Goal: Task Accomplishment & Management: Manage account settings

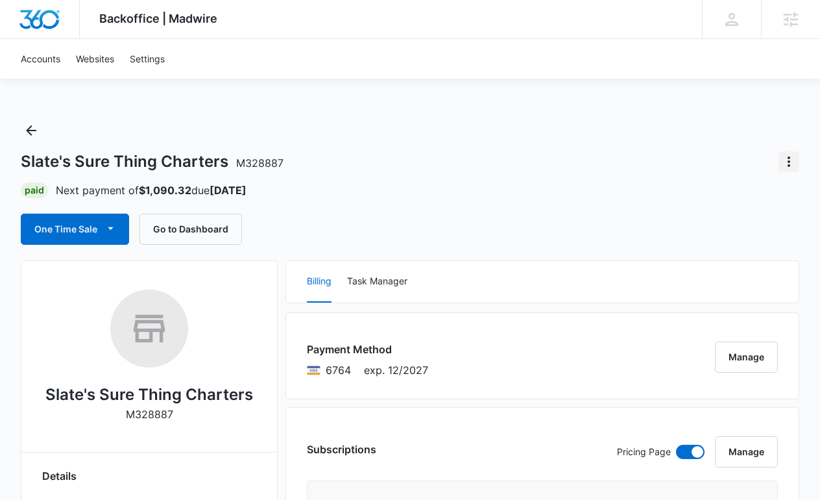
click at [794, 156] on icon "Actions" at bounding box center [789, 162] width 16 height 16
click at [541, 171] on div "Slate's Sure Thing Charters M328887 Close Account" at bounding box center [410, 161] width 779 height 21
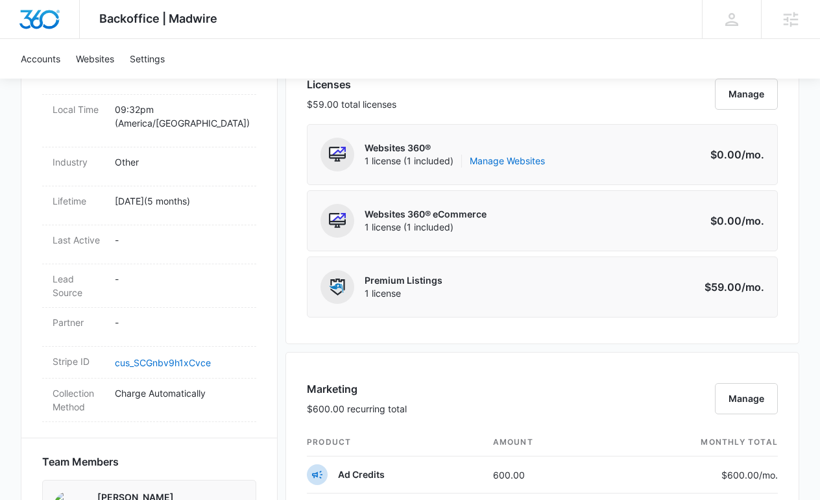
scroll to position [638, 0]
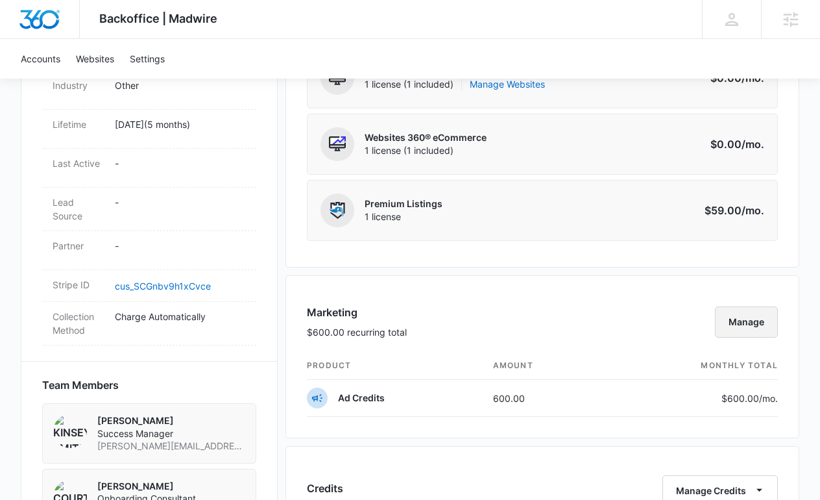
click at [770, 334] on button "Manage" at bounding box center [746, 321] width 63 height 31
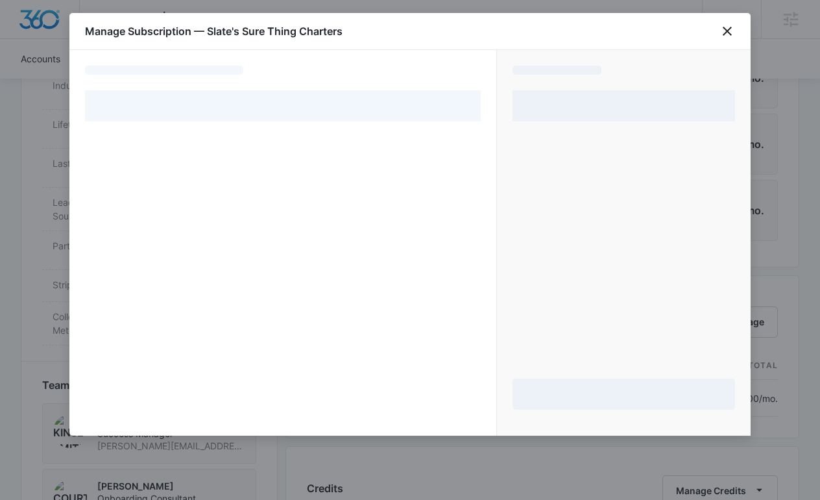
select select "pm_1RHsJgA4n8RTgNjUx6eq2Q5n"
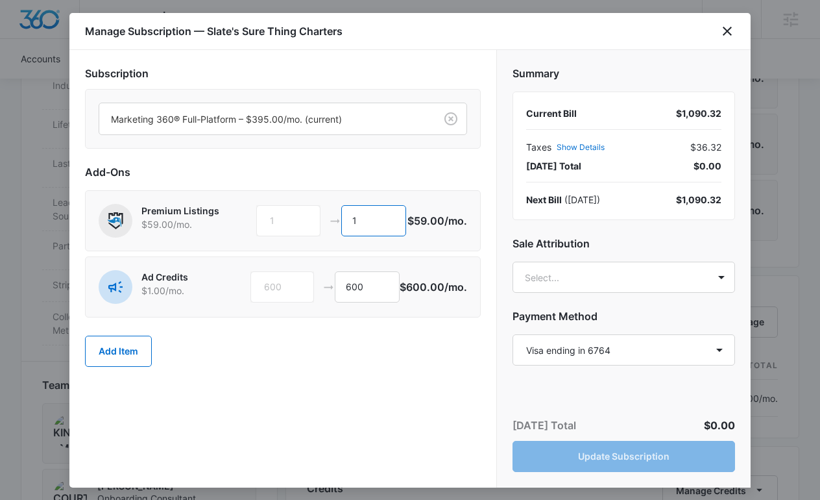
drag, startPoint x: 363, startPoint y: 221, endPoint x: 335, endPoint y: 216, distance: 28.3
click at [335, 216] on div "1 1" at bounding box center [331, 220] width 150 height 31
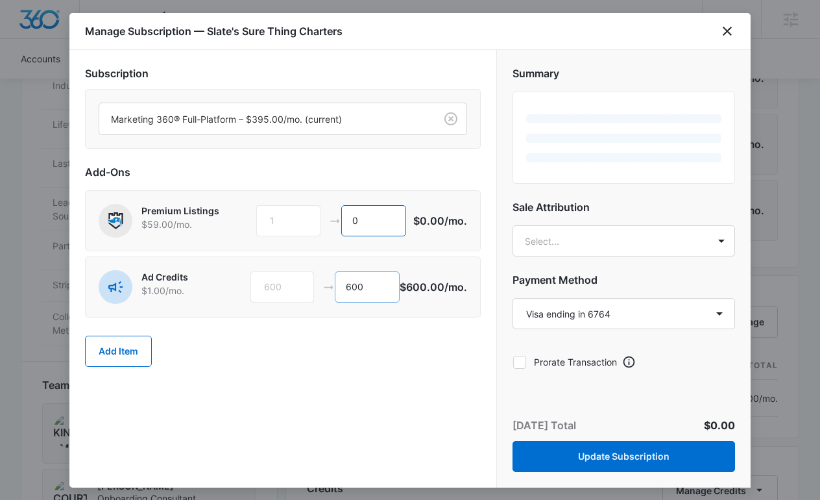
type input "0"
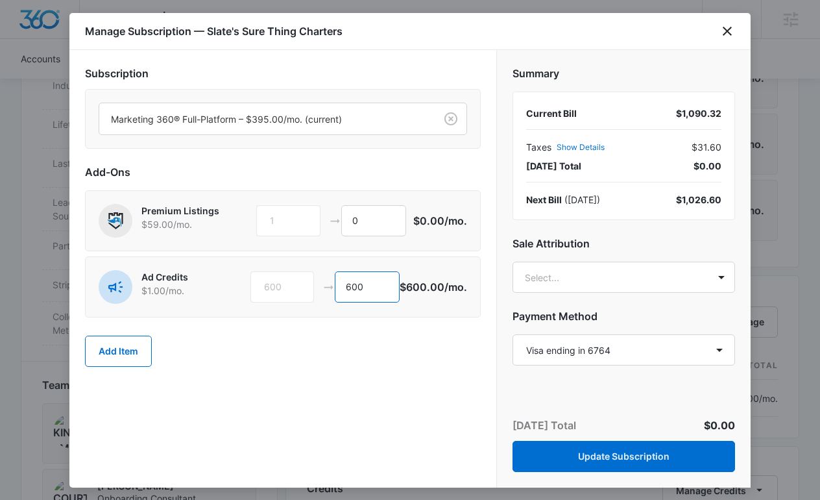
drag, startPoint x: 378, startPoint y: 276, endPoint x: 339, endPoint y: 276, distance: 38.9
click at [339, 276] on input "600" at bounding box center [367, 286] width 65 height 31
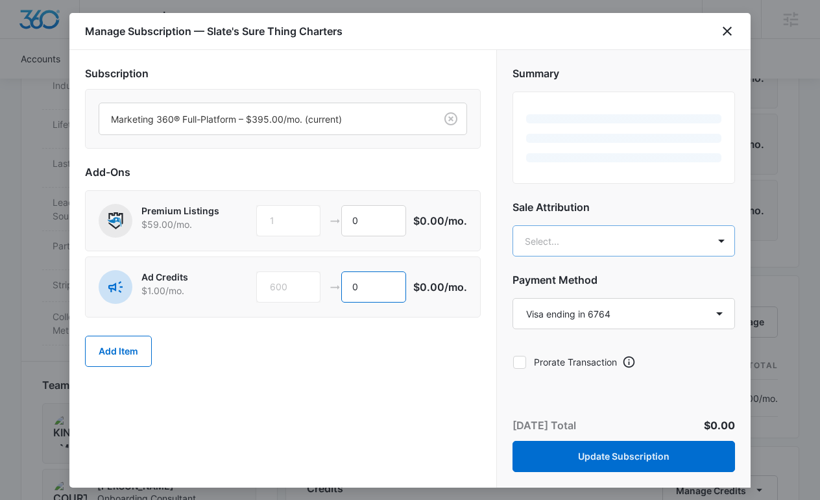
type input "0"
click at [559, 245] on body "Backoffice | Madwire Apps Settings KS Kinsey Smith [EMAIL_ADDRESS][PERSON_NAME]…" at bounding box center [410, 309] width 820 height 1895
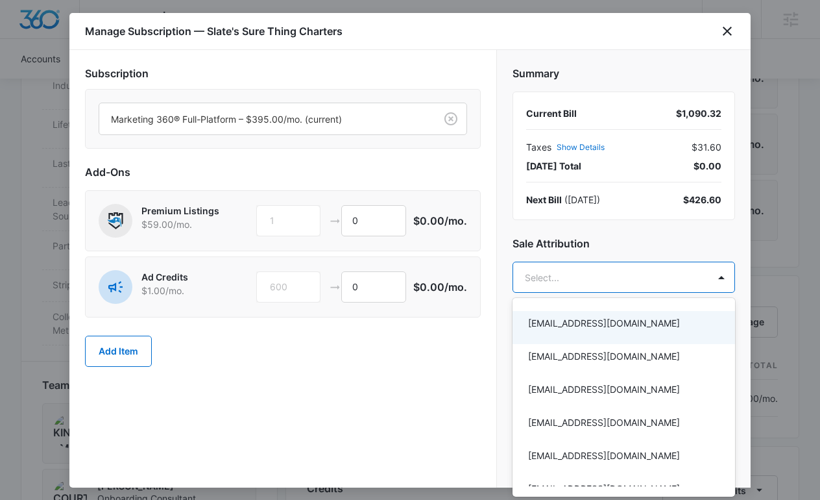
click at [453, 117] on div at bounding box center [410, 250] width 820 height 500
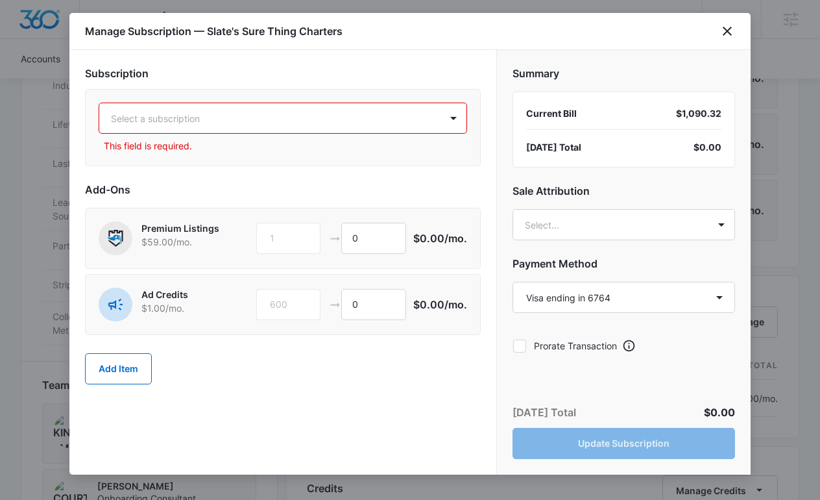
click at [345, 119] on div at bounding box center [267, 118] width 313 height 16
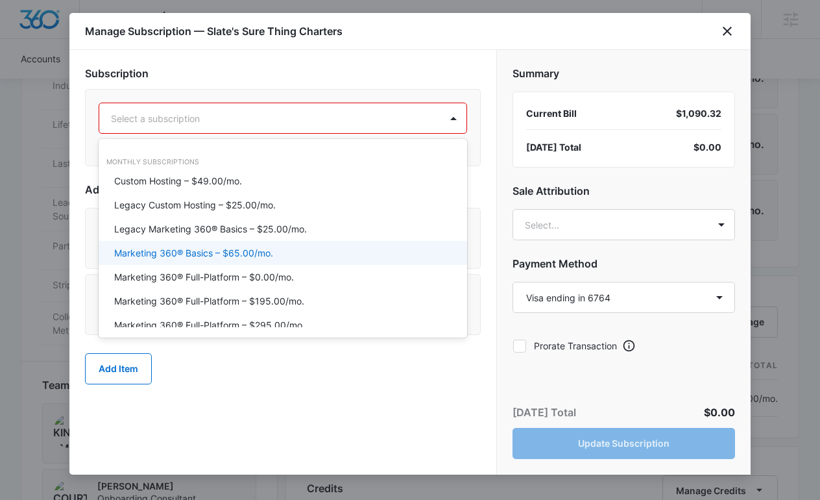
click at [278, 256] on div "Marketing 360® Basics – $65.00/mo." at bounding box center [281, 253] width 335 height 14
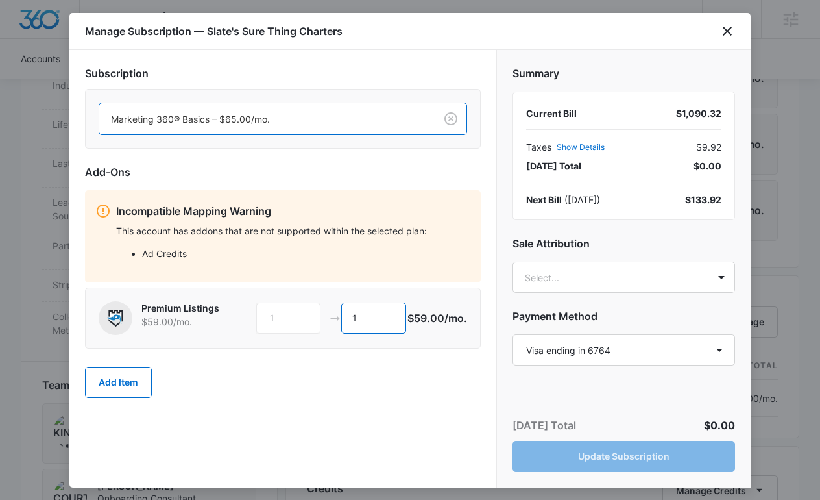
click at [388, 312] on input "1" at bounding box center [373, 317] width 65 height 31
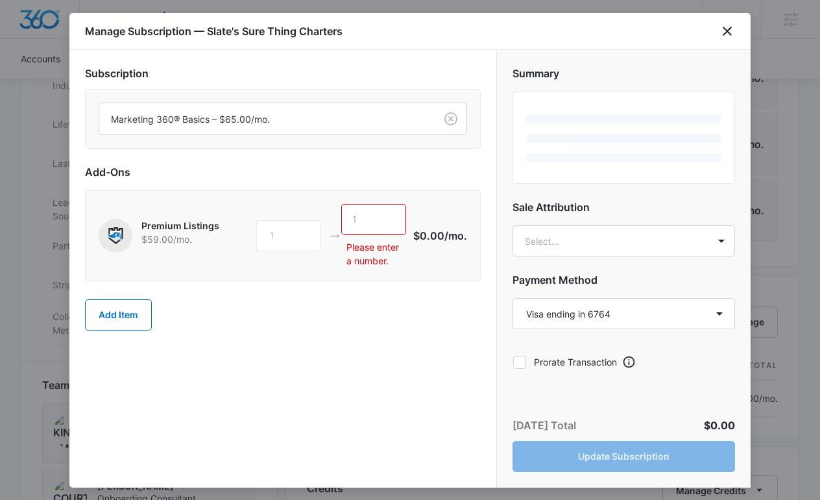
click at [413, 398] on div "Subscription Marketing 360® Basics – $65.00/mo. Add-Ons Premium Listings $59.00…" at bounding box center [282, 268] width 427 height 437
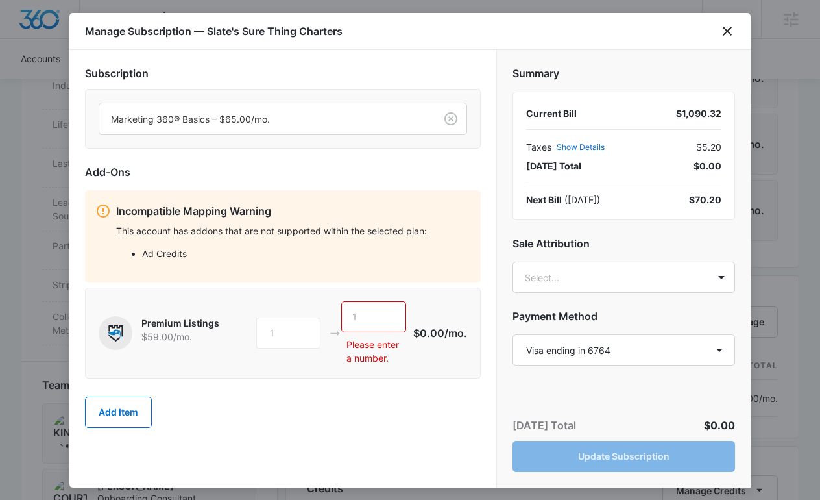
click at [369, 320] on input "text" at bounding box center [373, 316] width 65 height 31
type input "-"
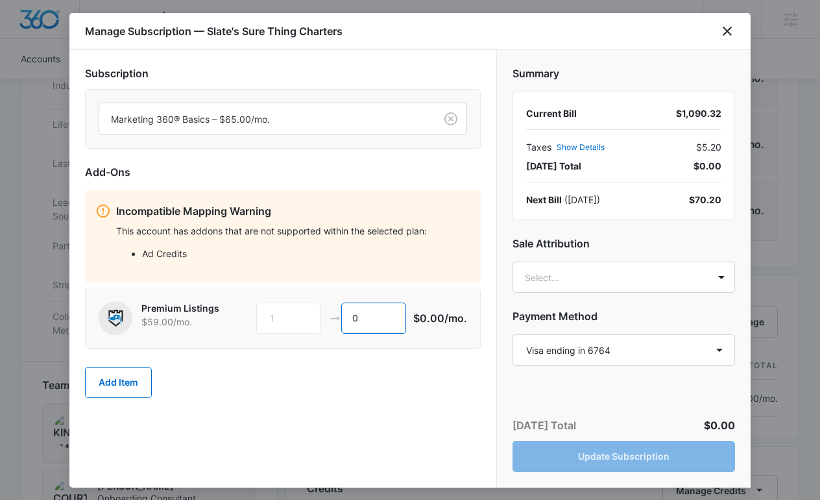
type input "0"
click at [422, 379] on div "Add Item" at bounding box center [283, 382] width 396 height 57
click at [605, 275] on body "Backoffice | Madwire Apps Settings KS Kinsey Smith [EMAIL_ADDRESS][PERSON_NAME]…" at bounding box center [410, 309] width 820 height 1895
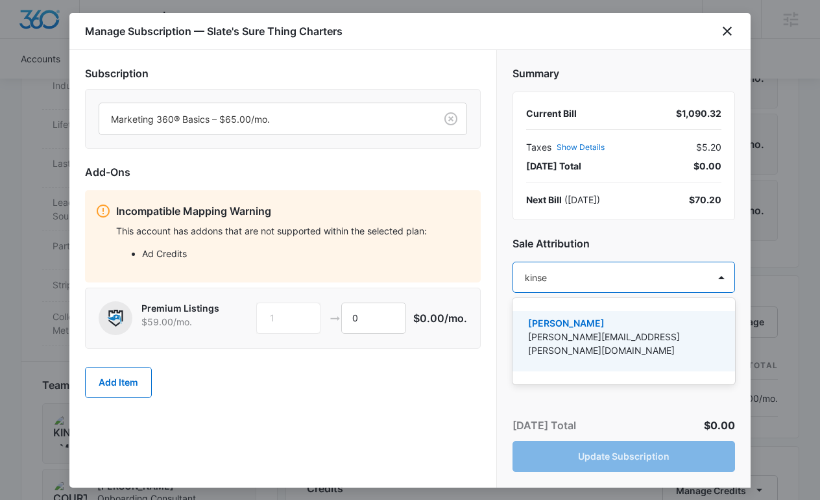
type input "[PERSON_NAME]"
click at [634, 317] on p "[PERSON_NAME]" at bounding box center [622, 323] width 189 height 14
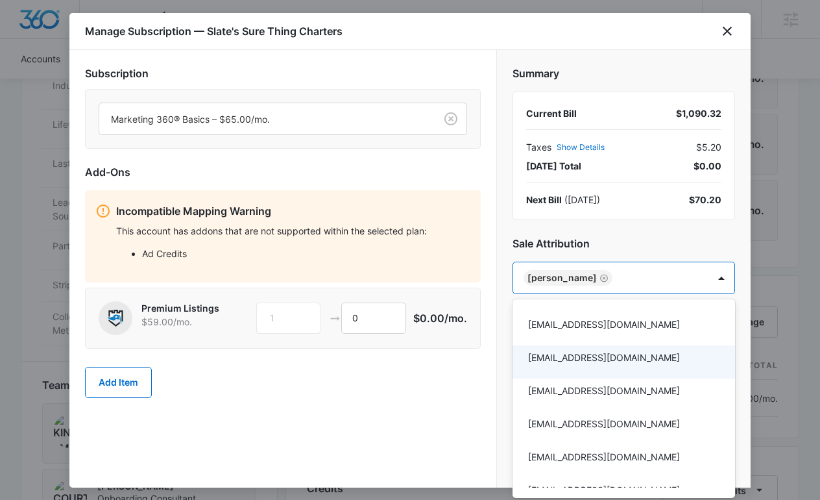
click at [492, 367] on div at bounding box center [410, 250] width 820 height 500
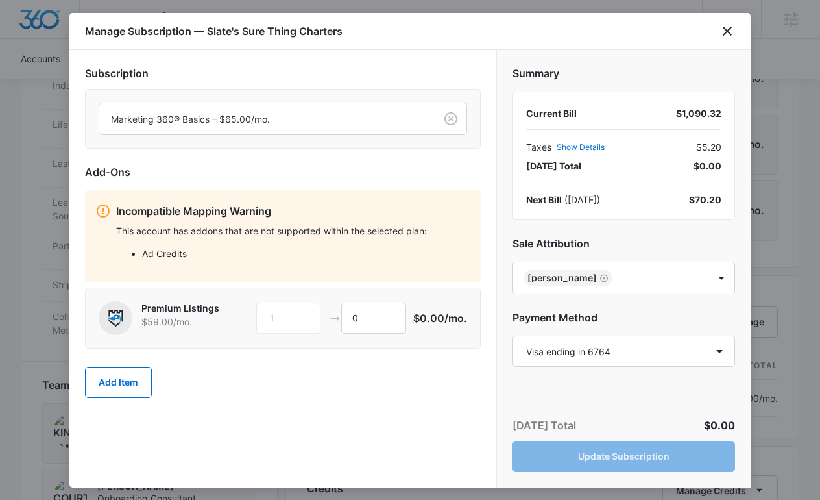
click at [348, 151] on div "Marketing 360® Basics – $65.00/mo." at bounding box center [283, 121] width 396 height 65
click at [319, 232] on p "This account has addons that are not supported within the selected plan:" at bounding box center [293, 231] width 354 height 14
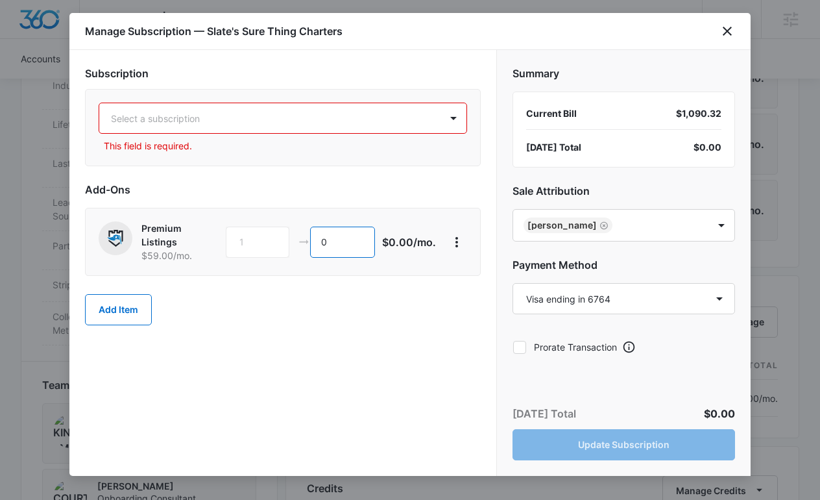
click at [354, 242] on input "0" at bounding box center [342, 241] width 65 height 31
click at [457, 233] on button "View More" at bounding box center [456, 242] width 21 height 21
click at [477, 271] on button "Delete Item" at bounding box center [494, 278] width 95 height 19
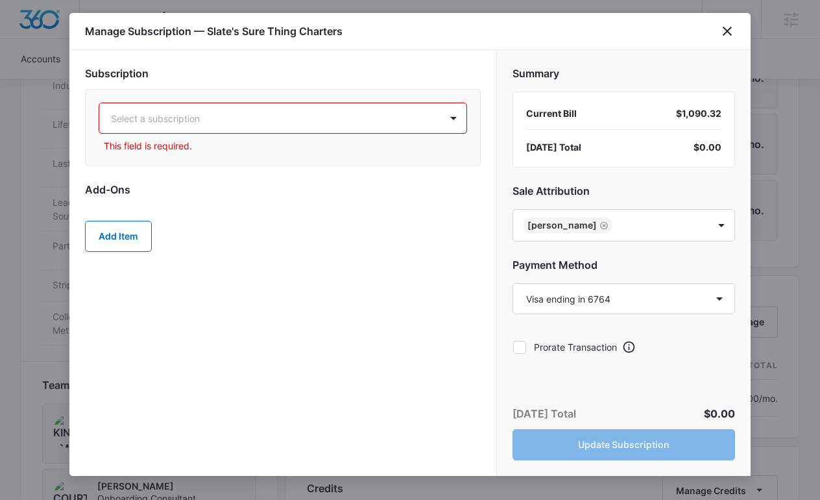
click at [204, 125] on div at bounding box center [267, 118] width 313 height 16
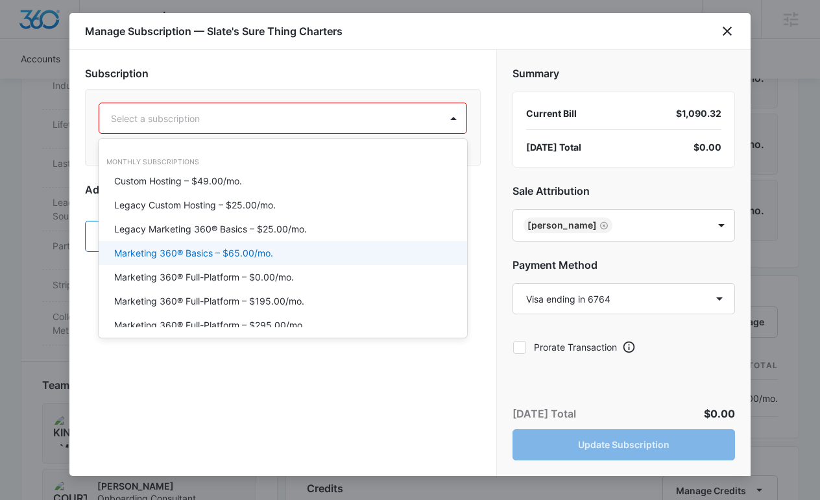
click at [237, 243] on div "Marketing 360® Basics – $65.00/mo." at bounding box center [283, 253] width 369 height 24
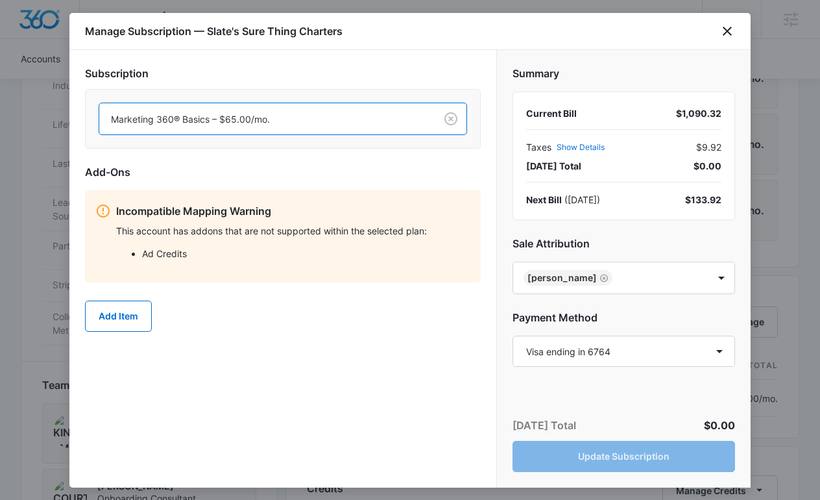
click at [158, 254] on li "Ad Credits" at bounding box center [306, 254] width 328 height 14
click at [728, 29] on icon "close" at bounding box center [728, 31] width 16 height 16
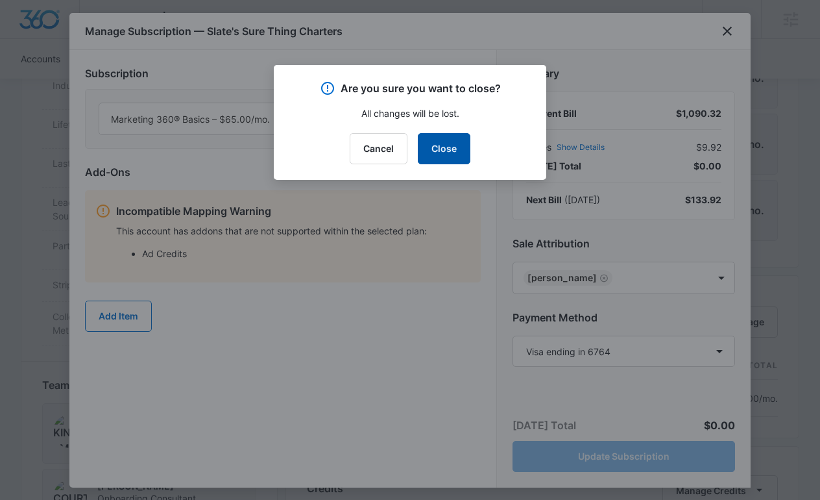
click at [454, 155] on button "Close" at bounding box center [444, 148] width 53 height 31
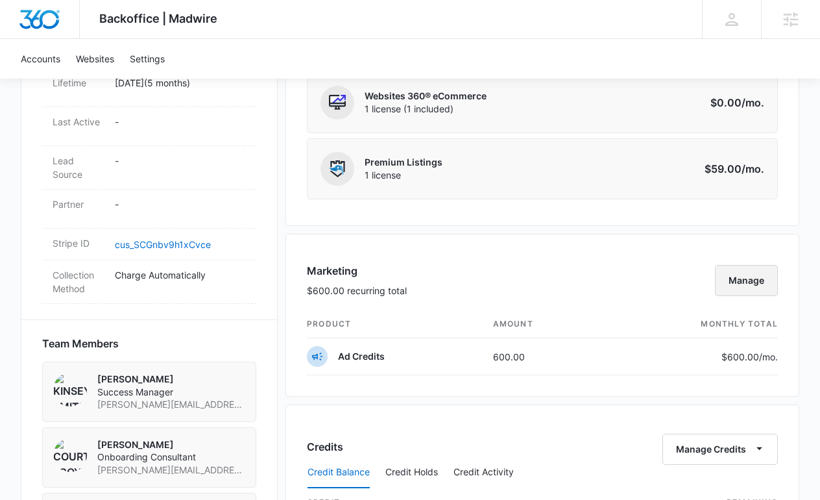
scroll to position [692, 0]
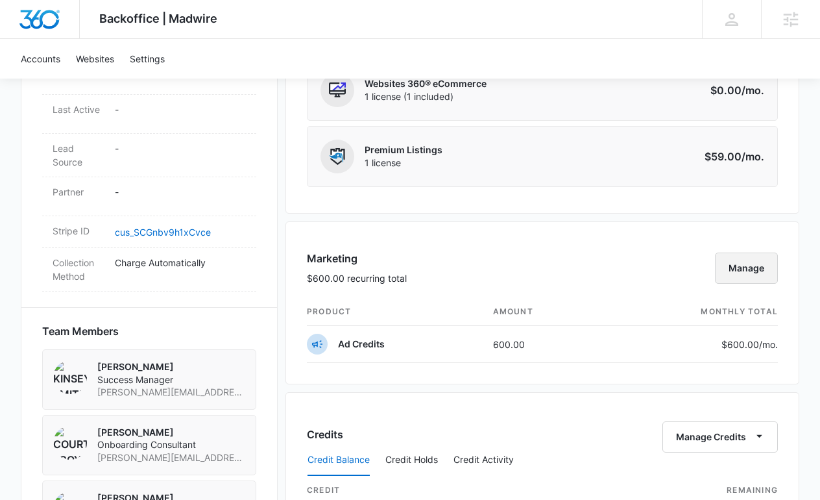
click at [747, 273] on button "Manage" at bounding box center [746, 267] width 63 height 31
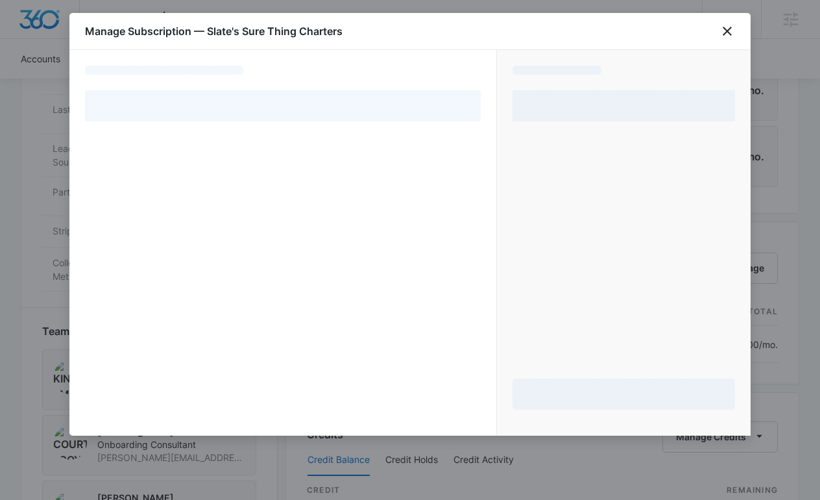
select select "pm_1RHsJgA4n8RTgNjUx6eq2Q5n"
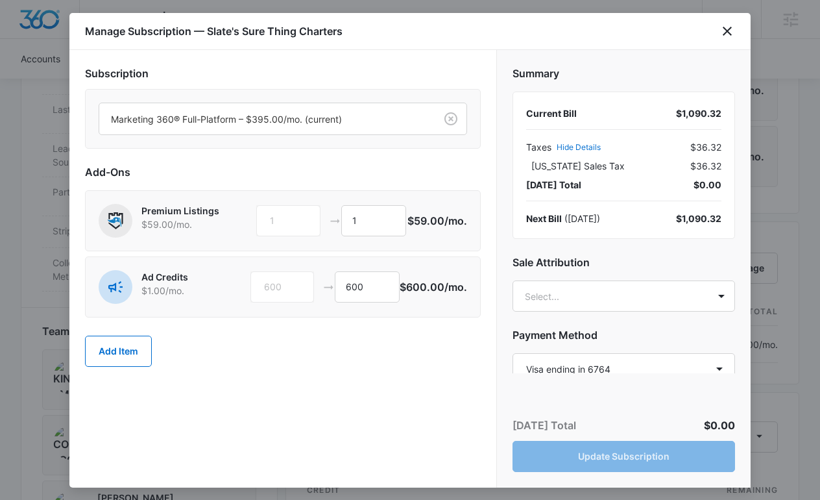
click at [465, 287] on span "/mo." at bounding box center [455, 286] width 23 height 13
click at [393, 293] on input "600" at bounding box center [367, 286] width 65 height 31
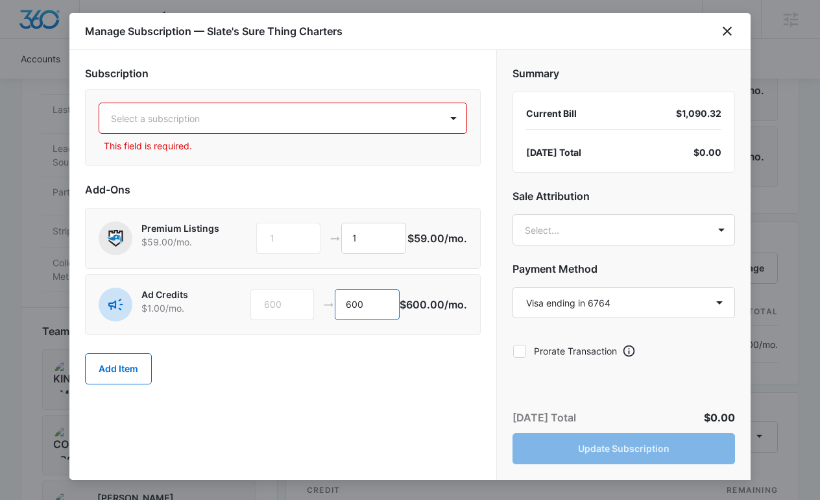
click at [391, 317] on input "600" at bounding box center [367, 304] width 65 height 31
drag, startPoint x: 391, startPoint y: 317, endPoint x: 345, endPoint y: 317, distance: 46.7
click at [346, 317] on input "600" at bounding box center [367, 304] width 65 height 31
type input "0"
click at [382, 225] on input "1" at bounding box center [373, 238] width 65 height 31
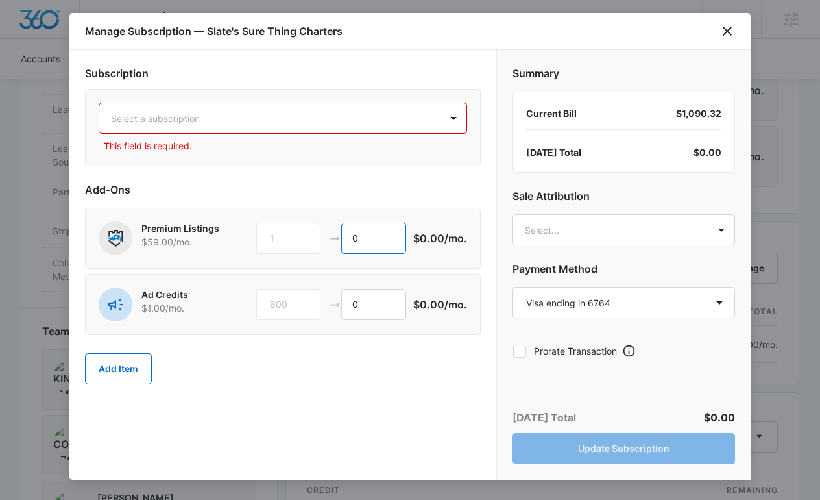
type input "0"
click at [235, 114] on div at bounding box center [267, 118] width 313 height 16
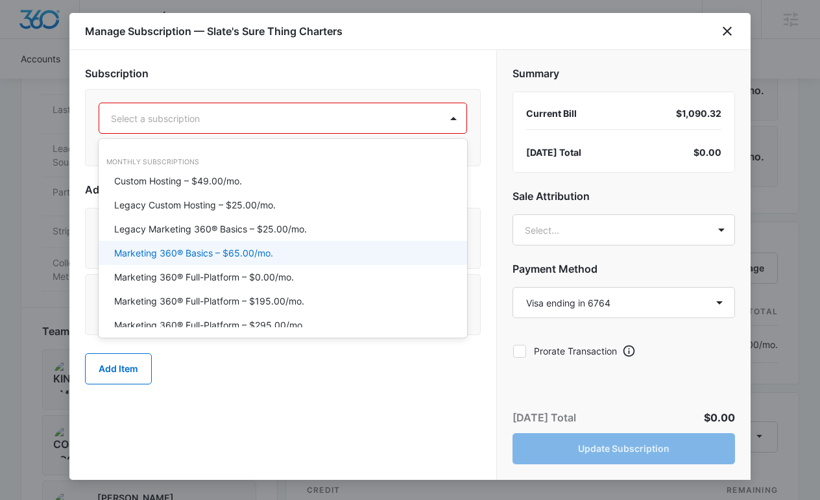
click at [265, 254] on p "Marketing 360® Basics – $65.00/mo." at bounding box center [193, 253] width 159 height 14
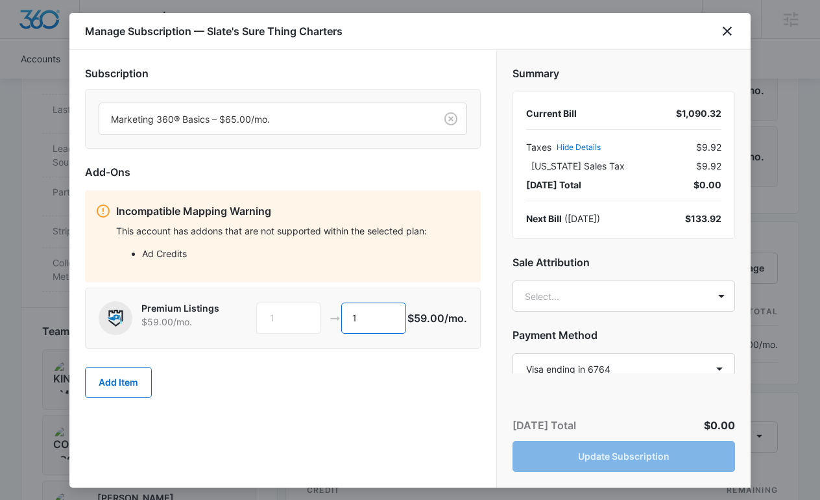
click at [385, 316] on input "1" at bounding box center [373, 317] width 65 height 31
type input "0"
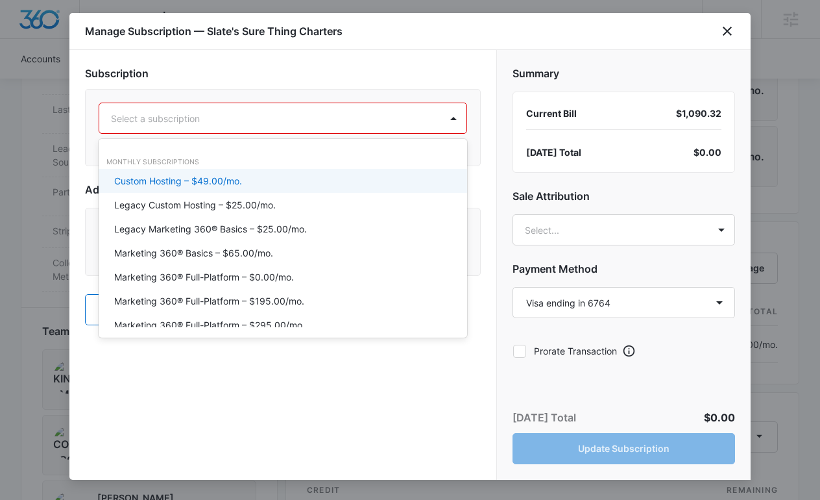
click at [398, 128] on div "Select a subscription" at bounding box center [269, 118] width 341 height 29
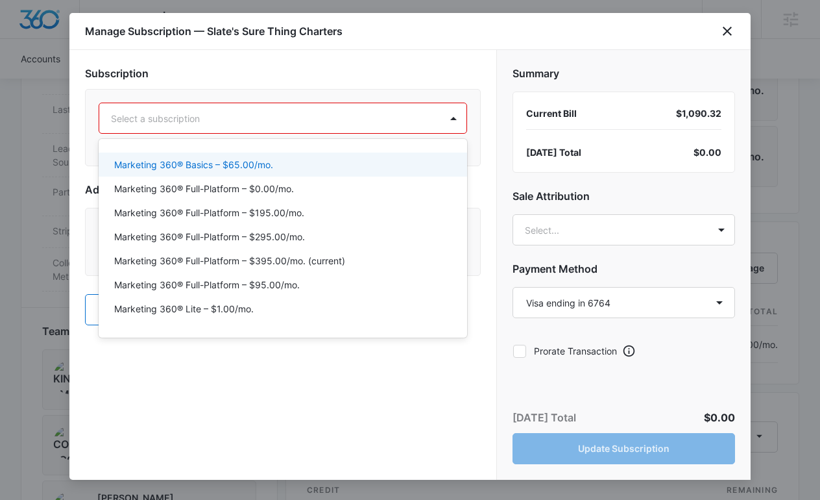
scroll to position [89, 0]
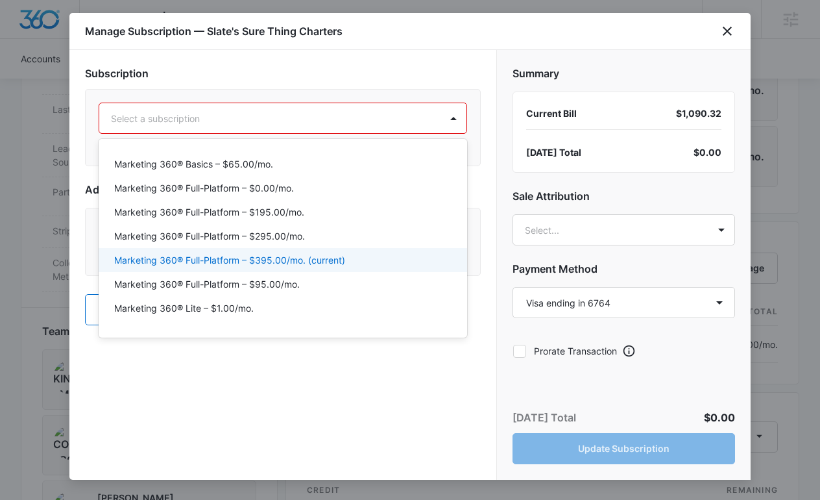
click at [376, 254] on div "Marketing 360® Full-Platform – $395.00/mo. (current)" at bounding box center [281, 260] width 335 height 14
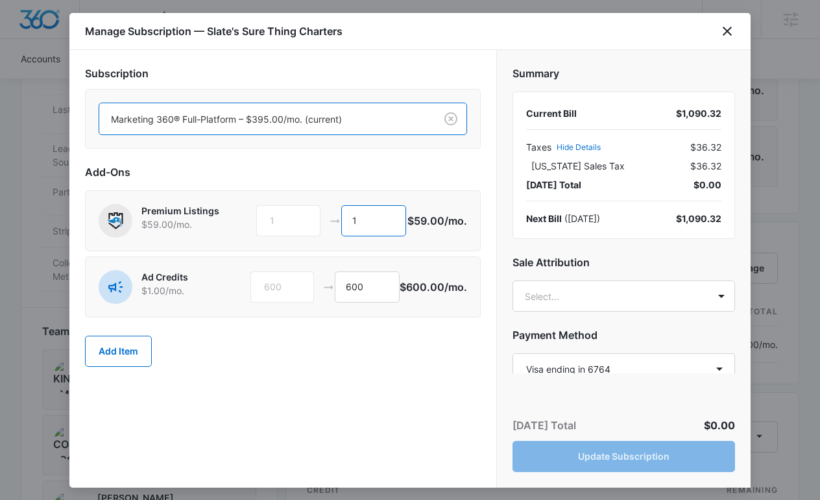
click at [366, 215] on input "1" at bounding box center [373, 220] width 65 height 31
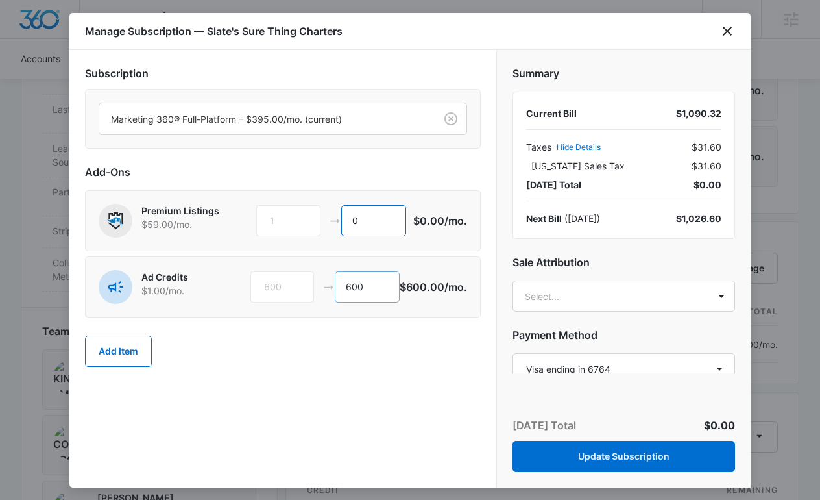
type input "0"
click at [378, 283] on input "600" at bounding box center [367, 286] width 65 height 31
type input "6"
type input "0"
click at [591, 312] on div "Summary Current Bill $1,090.32 Taxes Hide Details $31.60 [US_STATE] Sales Tax $…" at bounding box center [624, 211] width 254 height 323
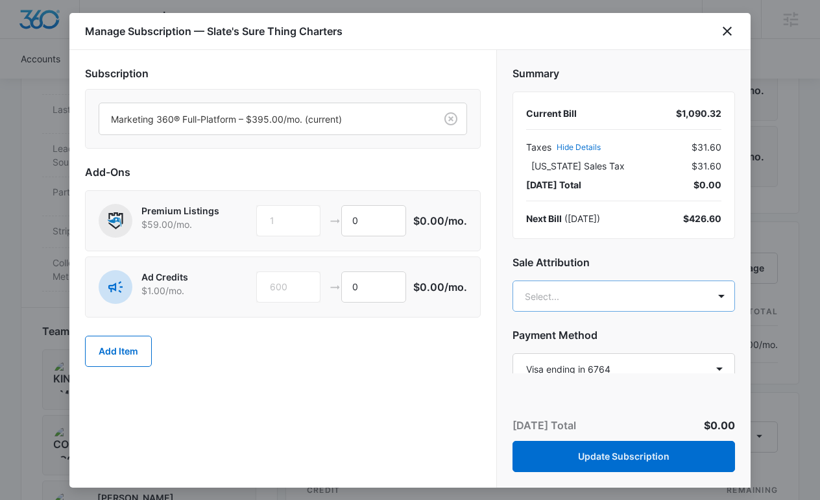
click at [587, 295] on body "Backoffice | Madwire Apps Settings KS Kinsey Smith [EMAIL_ADDRESS][PERSON_NAME]…" at bounding box center [410, 255] width 820 height 1895
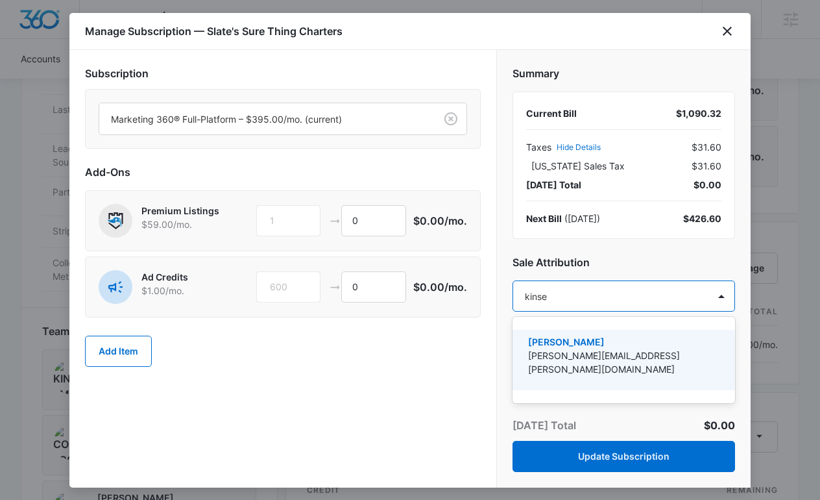
type input "[PERSON_NAME]"
click at [614, 346] on p "[PERSON_NAME]" at bounding box center [622, 342] width 189 height 14
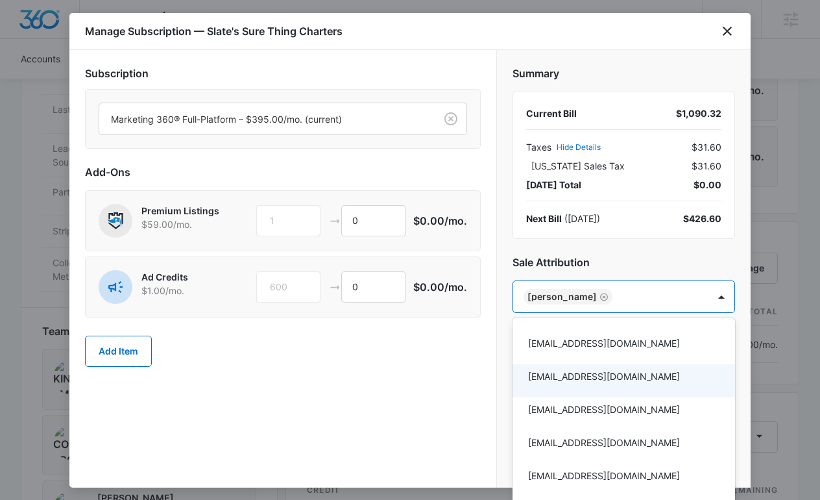
click at [463, 328] on div at bounding box center [410, 250] width 820 height 500
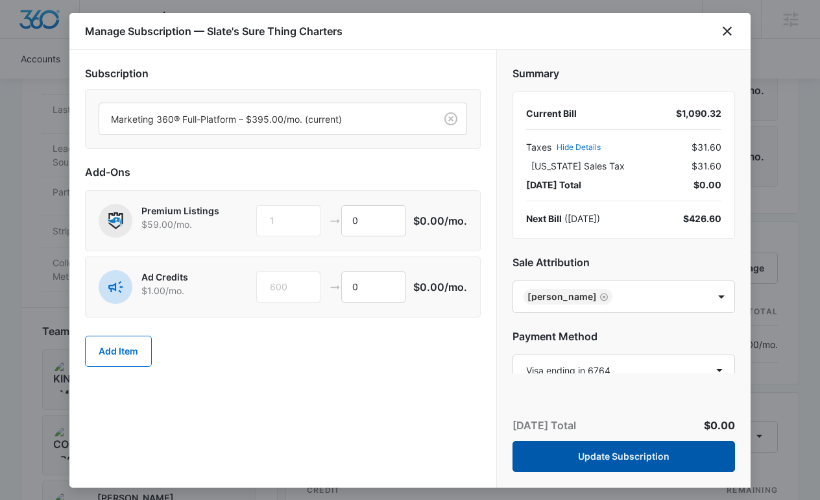
click at [633, 441] on button "Update Subscription" at bounding box center [624, 456] width 223 height 31
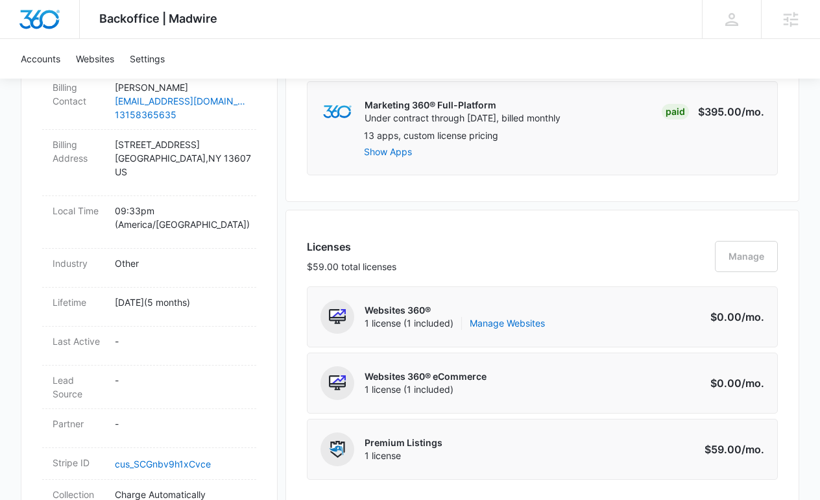
scroll to position [375, 0]
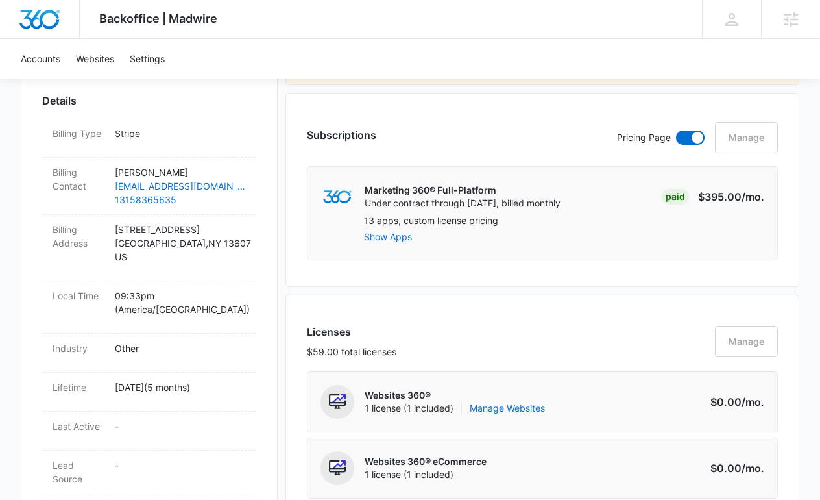
click at [736, 338] on div "Licenses $59.00 total licenses Manage" at bounding box center [542, 347] width 471 height 47
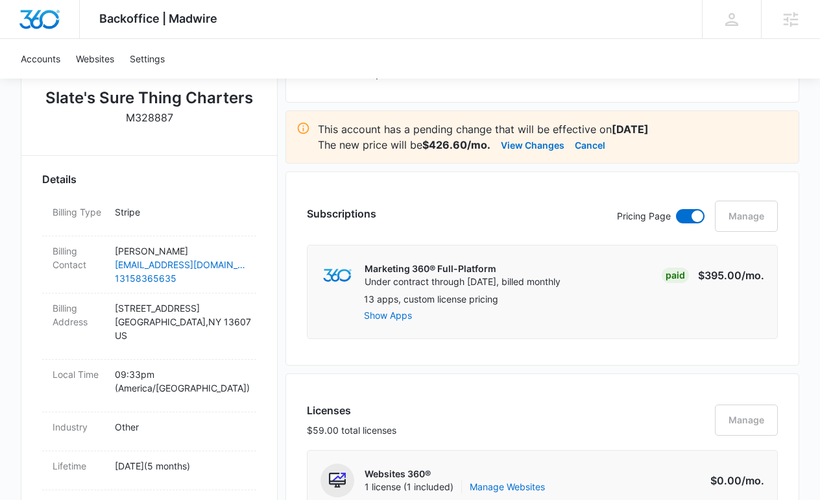
scroll to position [128, 0]
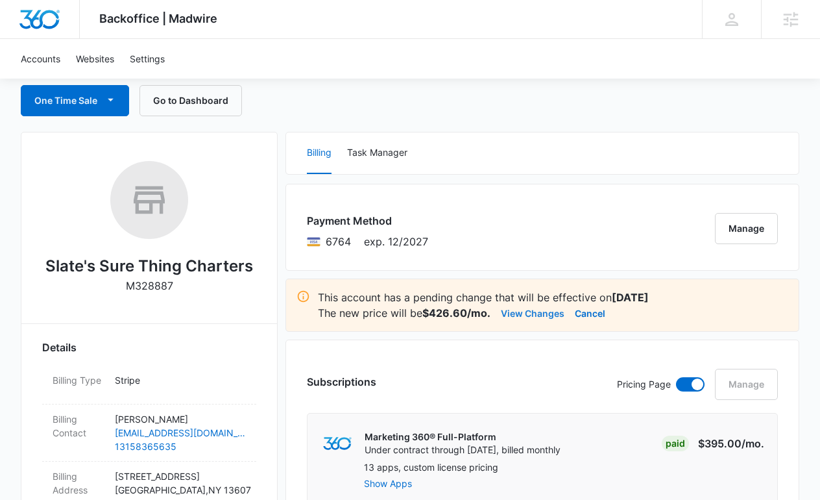
click at [548, 315] on button "View Changes" at bounding box center [533, 313] width 64 height 16
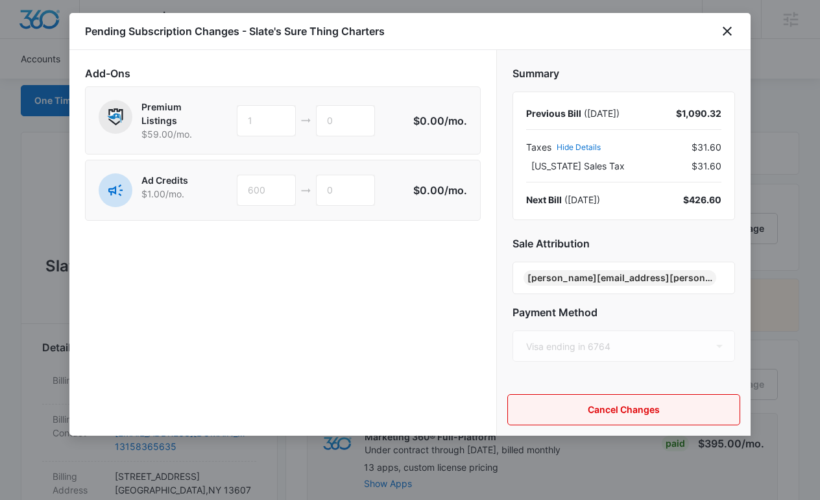
click at [593, 418] on button "Cancel Changes" at bounding box center [623, 409] width 233 height 31
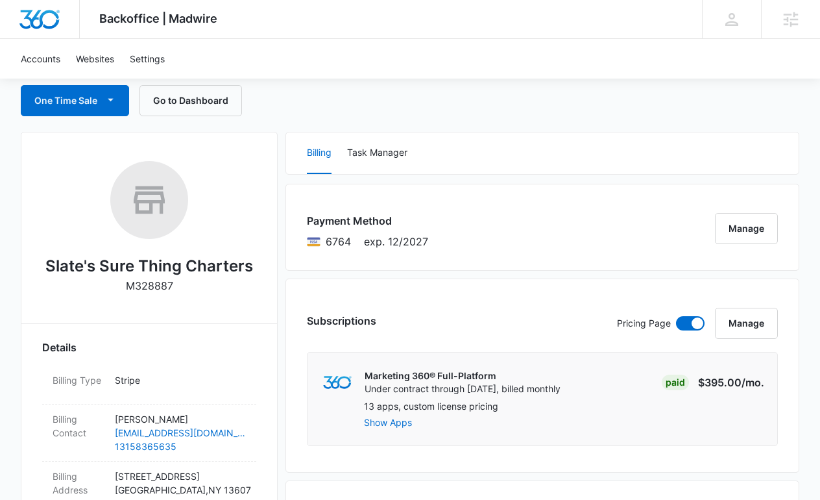
scroll to position [0, 0]
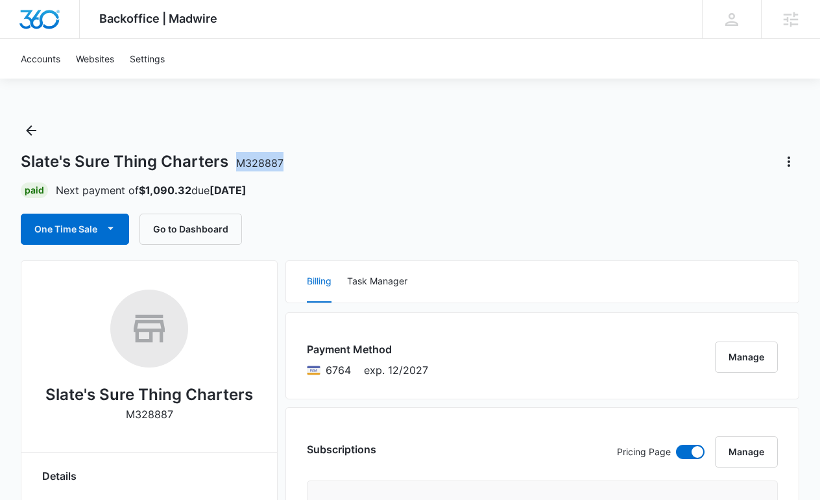
drag, startPoint x: 284, startPoint y: 166, endPoint x: 236, endPoint y: 167, distance: 47.4
click at [236, 167] on div "Slate's Sure Thing Charters M328887" at bounding box center [410, 161] width 779 height 21
copy span "M328887"
